Goal: Information Seeking & Learning: Learn about a topic

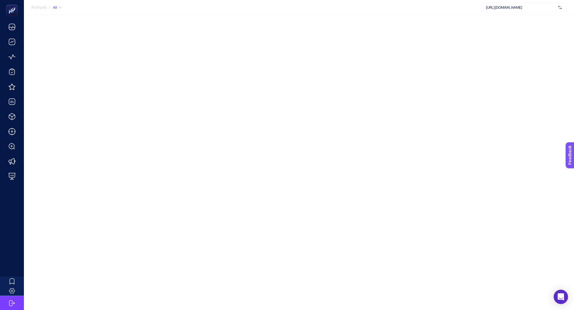
click at [505, 8] on span "[URL][DOMAIN_NAME]" at bounding box center [521, 7] width 70 height 5
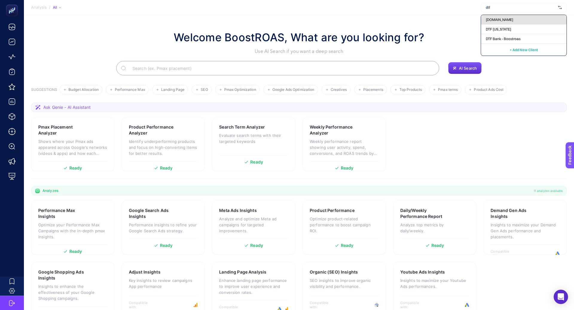
type input "dtf"
click at [503, 18] on span "[DOMAIN_NAME]" at bounding box center [500, 19] width 28 height 5
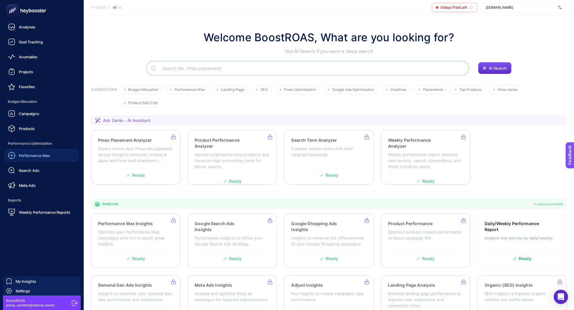
click at [40, 153] on span "Performance Max" at bounding box center [34, 155] width 31 height 5
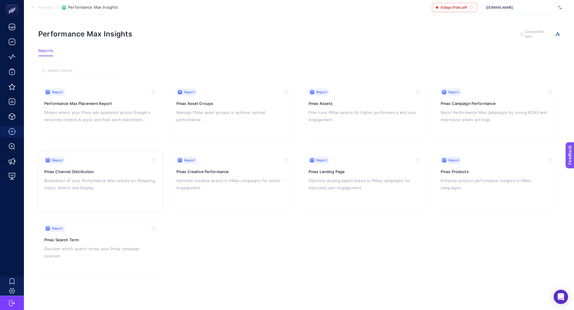
click at [146, 184] on p "Breakdown of your Performance Max results on Shopping, Video, Search and Display" at bounding box center [100, 184] width 113 height 14
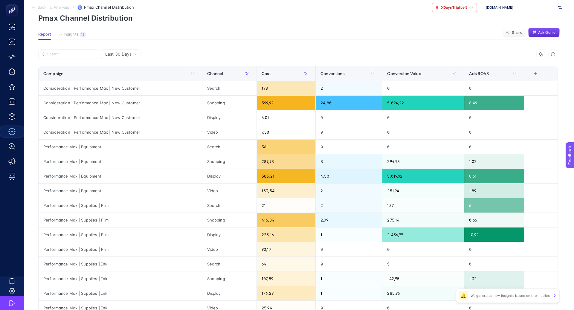
scroll to position [29, 0]
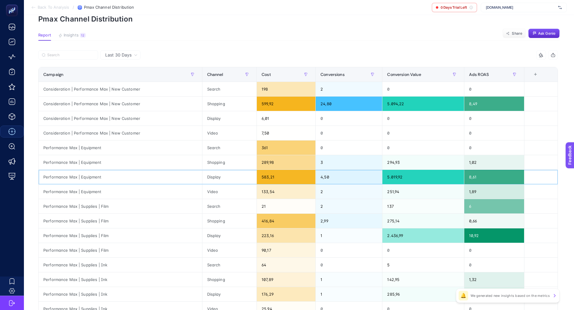
click at [209, 174] on div "Display" at bounding box center [229, 177] width 54 height 14
click at [260, 177] on div "583,21" at bounding box center [286, 177] width 59 height 14
click at [263, 234] on div "223,16" at bounding box center [286, 236] width 59 height 14
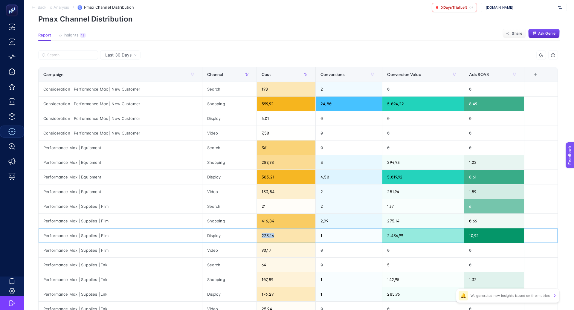
click at [263, 234] on div "223,16" at bounding box center [286, 236] width 59 height 14
click at [263, 103] on div "599,92" at bounding box center [286, 104] width 59 height 14
click at [264, 162] on div "289,98" at bounding box center [286, 162] width 59 height 14
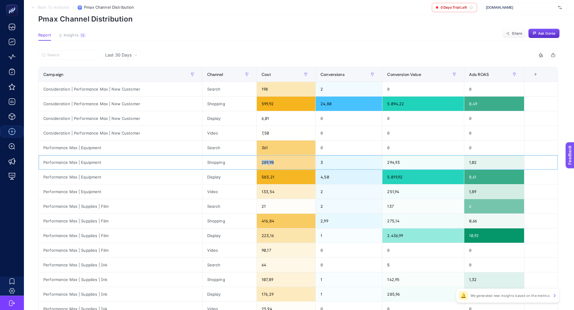
click at [264, 162] on div "289,98" at bounding box center [286, 162] width 59 height 14
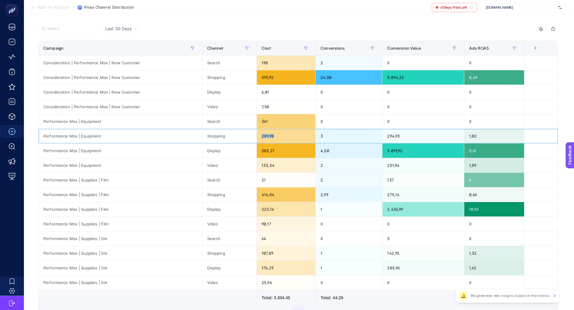
scroll to position [53, 0]
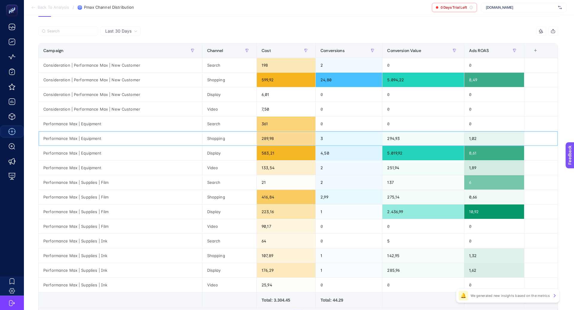
click at [82, 135] on div "Performance Max | Equipment" at bounding box center [121, 138] width 164 height 14
copy tr "Performance Max | Equipment"
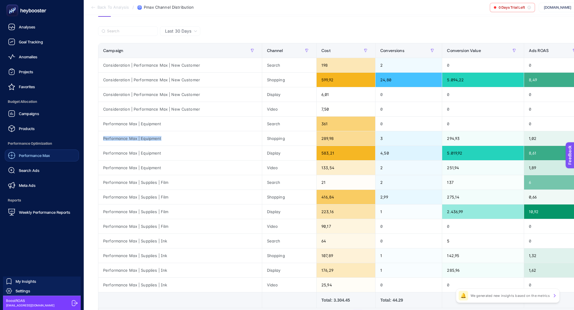
click at [27, 155] on span "Performance Max" at bounding box center [34, 155] width 31 height 5
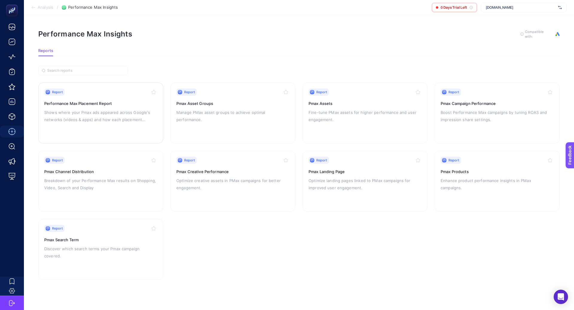
click at [95, 103] on h3 "Performance Max Placement Report" at bounding box center [100, 103] width 113 height 6
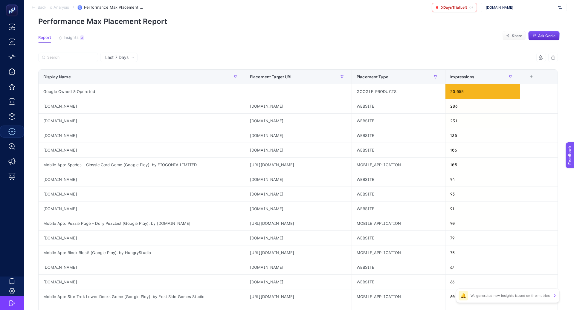
scroll to position [28, 0]
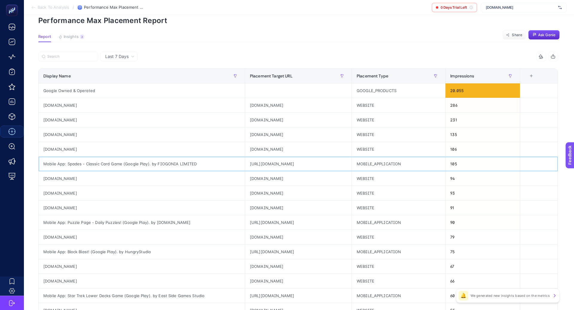
click at [96, 159] on div "Mobile App: Spades - Classic Card Game (Google Play). by FIOGONIA LIMITED" at bounding box center [142, 164] width 206 height 14
click at [96, 163] on div "Mobile App: Spades - Classic Card Game (Google Play). by FIOGONIA LIMITED" at bounding box center [142, 164] width 206 height 14
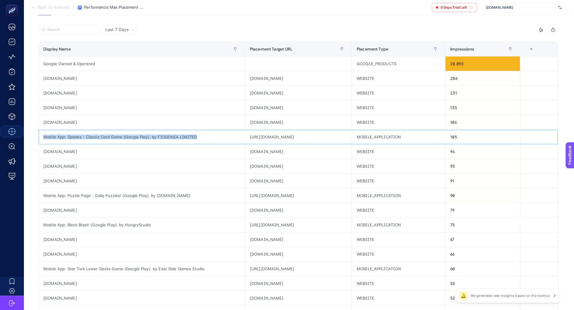
scroll to position [55, 0]
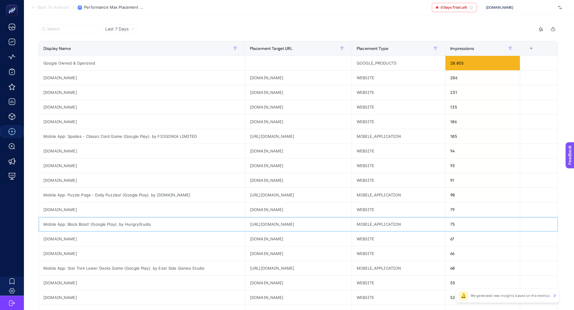
click at [102, 223] on div "Mobile App: Block Blast! (Google Play). by HungryStudio" at bounding box center [142, 224] width 206 height 14
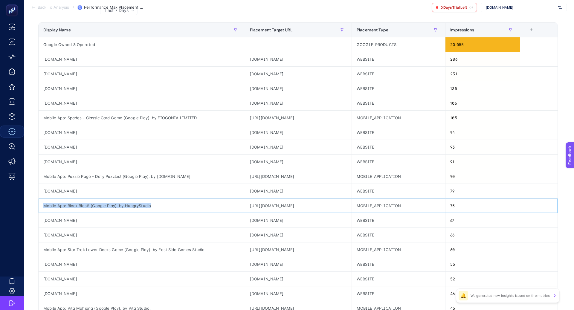
scroll to position [47, 0]
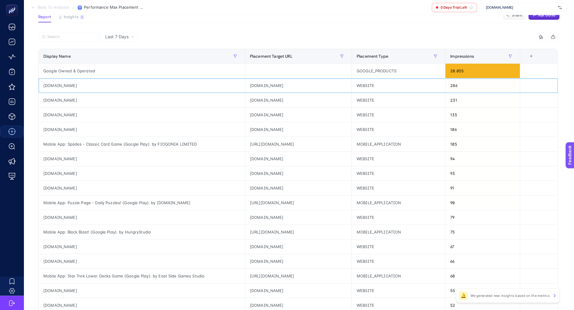
click at [94, 80] on div "[DOMAIN_NAME]" at bounding box center [142, 85] width 206 height 14
click at [71, 84] on div "[DOMAIN_NAME]" at bounding box center [142, 85] width 206 height 14
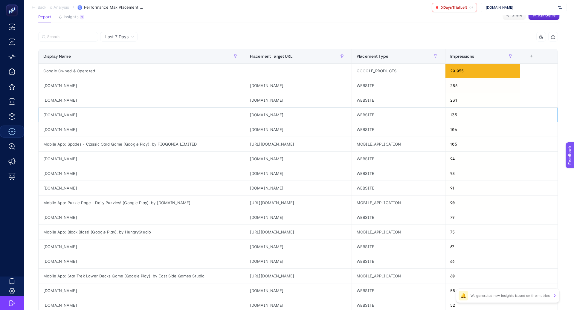
click at [89, 115] on div "[DOMAIN_NAME]" at bounding box center [142, 115] width 206 height 14
copy tr "[DOMAIN_NAME]"
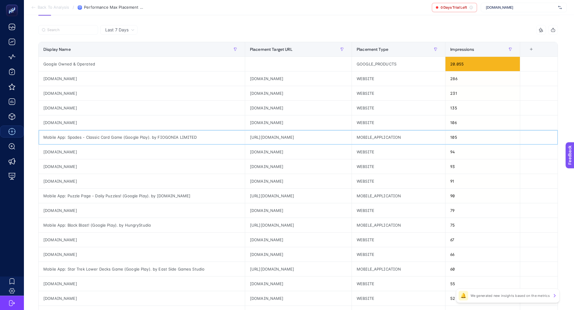
click at [132, 135] on div "Mobile App: Spades - Classic Card Game (Google Play). by FIOGONIA LIMITED" at bounding box center [142, 137] width 206 height 14
copy tr "Mobile App: Spades - Classic Card Game (Google Play). by FIOGONIA LIMITED"
click at [245, 139] on div "[URL][DOMAIN_NAME]" at bounding box center [298, 137] width 106 height 14
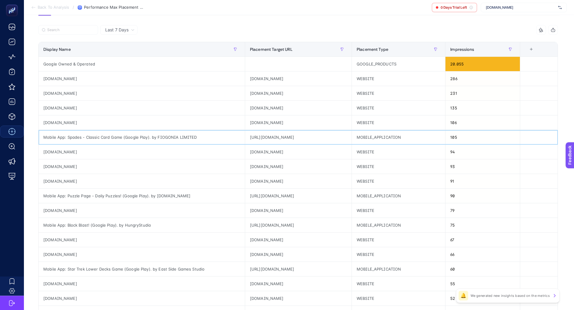
click at [245, 139] on div "[URL][DOMAIN_NAME]" at bounding box center [298, 137] width 106 height 14
copy tr "[URL][DOMAIN_NAME]"
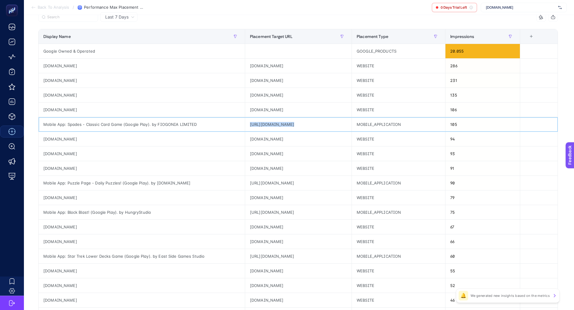
scroll to position [68, 0]
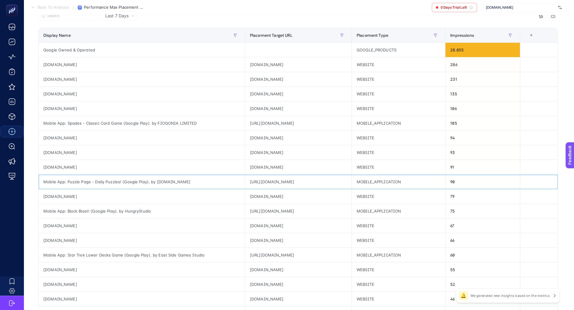
click at [247, 181] on div "[URL][DOMAIN_NAME]" at bounding box center [298, 182] width 106 height 14
copy tr "[URL][DOMAIN_NAME]"
click at [245, 167] on div "[DOMAIN_NAME]" at bounding box center [298, 167] width 106 height 14
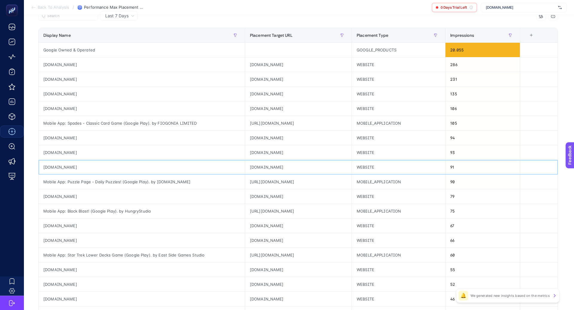
click at [245, 167] on div "[DOMAIN_NAME]" at bounding box center [298, 167] width 106 height 14
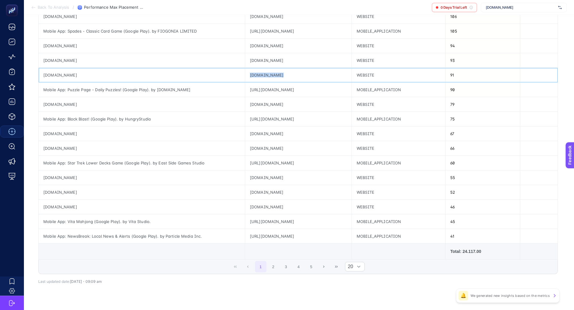
scroll to position [164, 0]
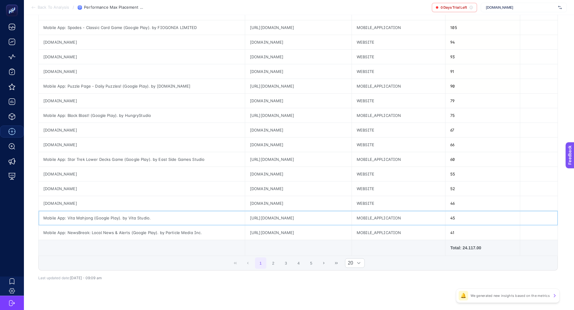
click at [252, 216] on div "[URL][DOMAIN_NAME]" at bounding box center [298, 218] width 106 height 14
copy tr "[URL][DOMAIN_NAME]"
click at [245, 232] on div "[URL][DOMAIN_NAME]" at bounding box center [298, 233] width 106 height 14
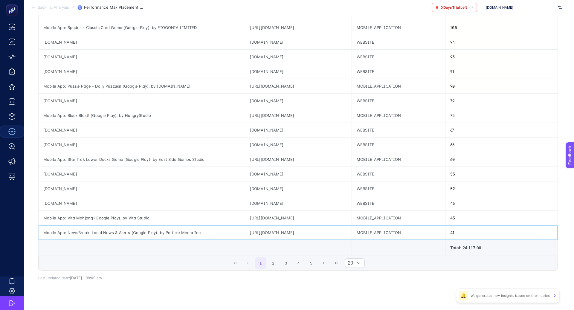
click at [245, 232] on div "[URL][DOMAIN_NAME]" at bounding box center [298, 233] width 106 height 14
copy tr "[URL][DOMAIN_NAME]"
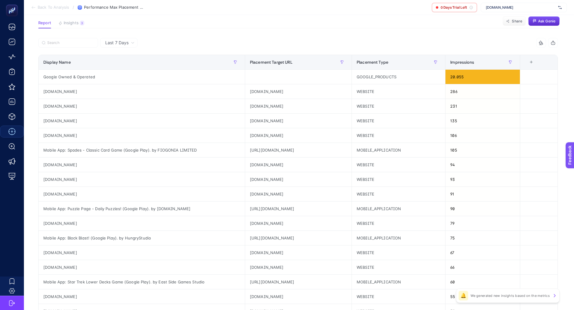
scroll to position [0, 0]
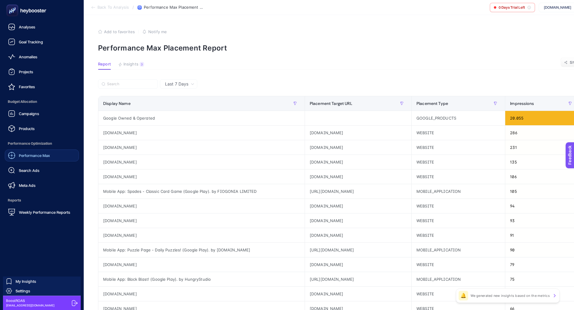
click at [19, 160] on link "Performance Max" at bounding box center [42, 156] width 74 height 12
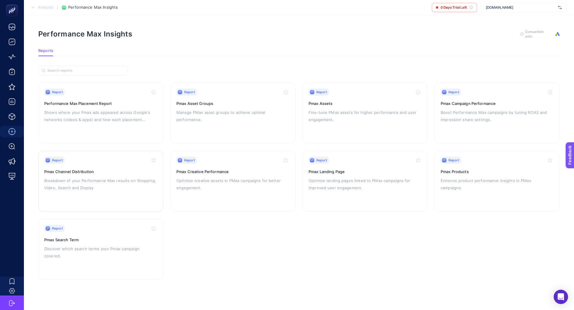
click at [98, 188] on p "Breakdown of your Performance Max results on Shopping, Video, Search and Display" at bounding box center [100, 184] width 113 height 14
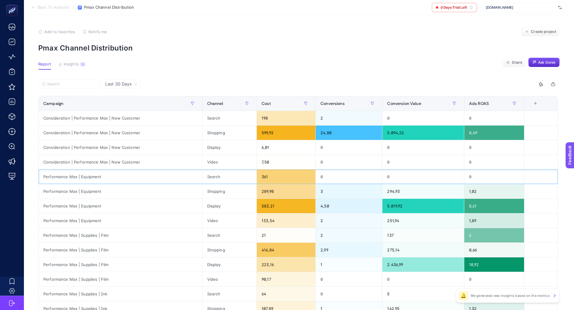
click at [89, 179] on div "Performance Max | Equipment" at bounding box center [121, 177] width 164 height 14
click at [86, 175] on div "Performance Max | Equipment" at bounding box center [121, 177] width 164 height 14
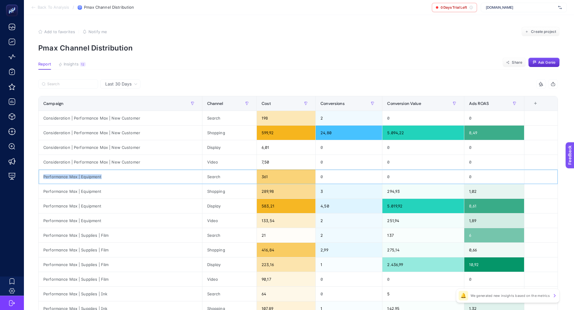
copy tr "Performance Max | Equipment"
click at [76, 86] on input "Search" at bounding box center [70, 84] width 47 height 4
paste input "Performance Max | Equipment"
type input "Performance Max | Equipment"
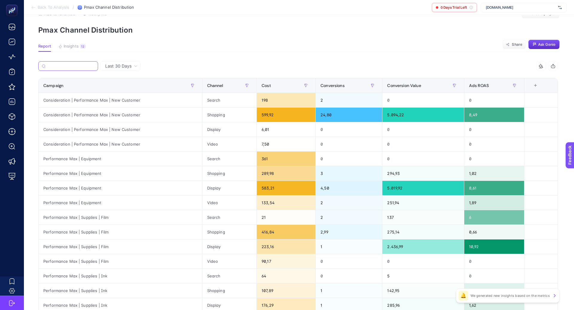
scroll to position [21, 0]
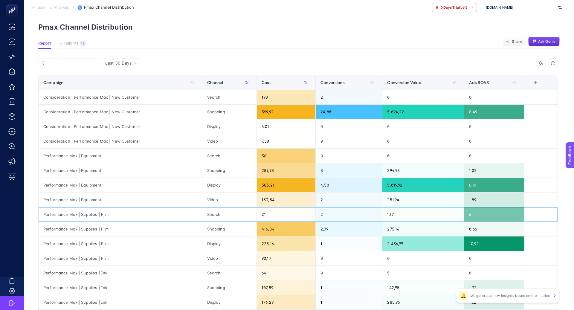
click at [89, 214] on div "Performance Max | Supplies | Film" at bounding box center [121, 214] width 164 height 14
copy tr "Performance Max | Supplies | Film"
click at [68, 62] on input "Search" at bounding box center [70, 63] width 47 height 4
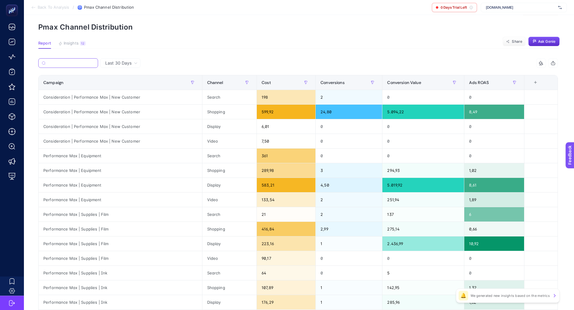
paste input "Performance Max | Supplies | Film"
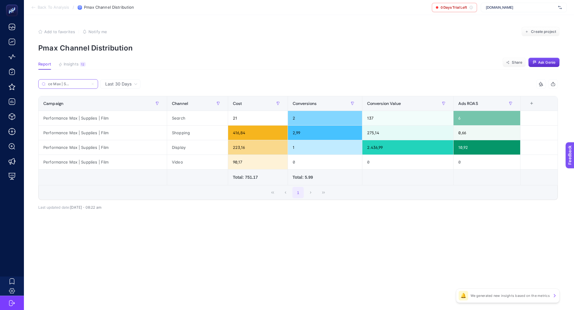
type input "Performance Max | Supplies | Film"
